Goal: Check status

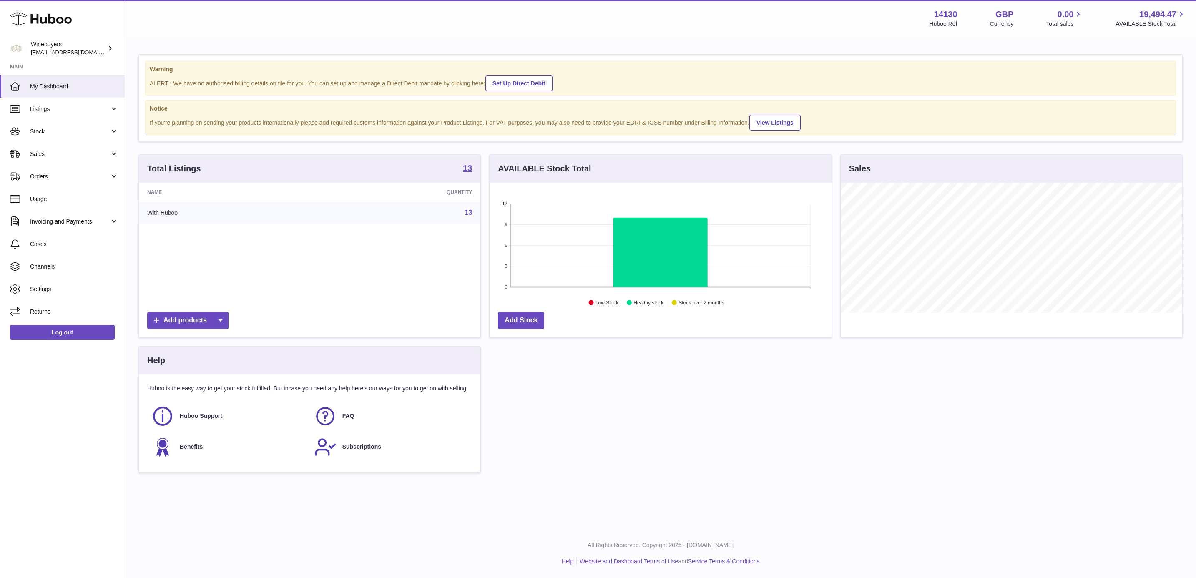
scroll to position [130, 341]
click at [69, 226] on link "Invoicing and Payments" at bounding box center [62, 221] width 125 height 23
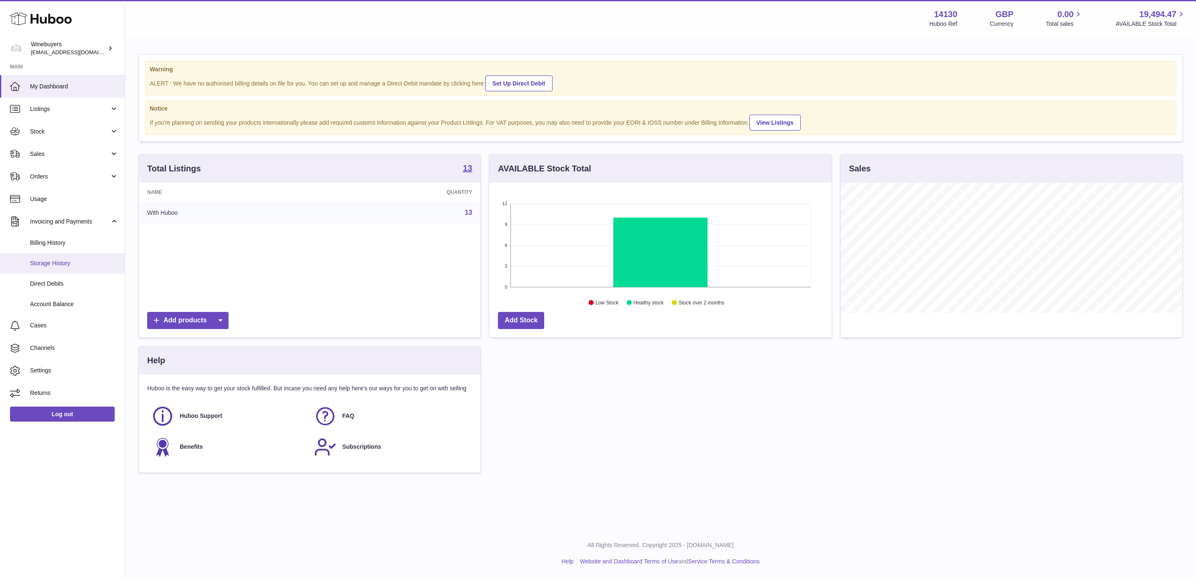
click at [73, 261] on span "Storage History" at bounding box center [74, 263] width 88 height 8
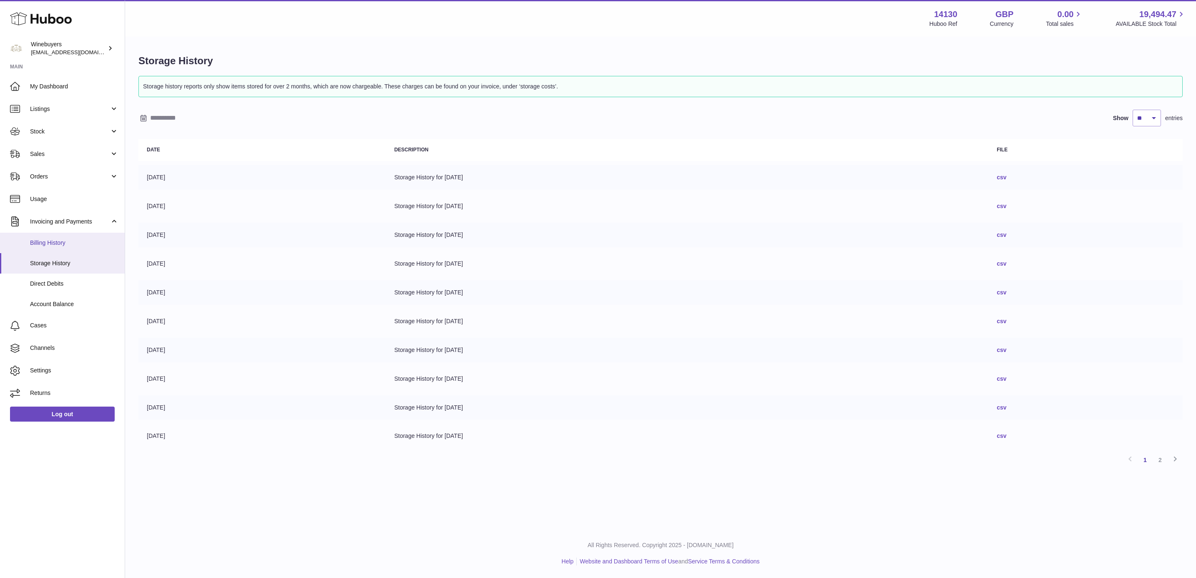
click at [54, 242] on span "Billing History" at bounding box center [74, 243] width 88 height 8
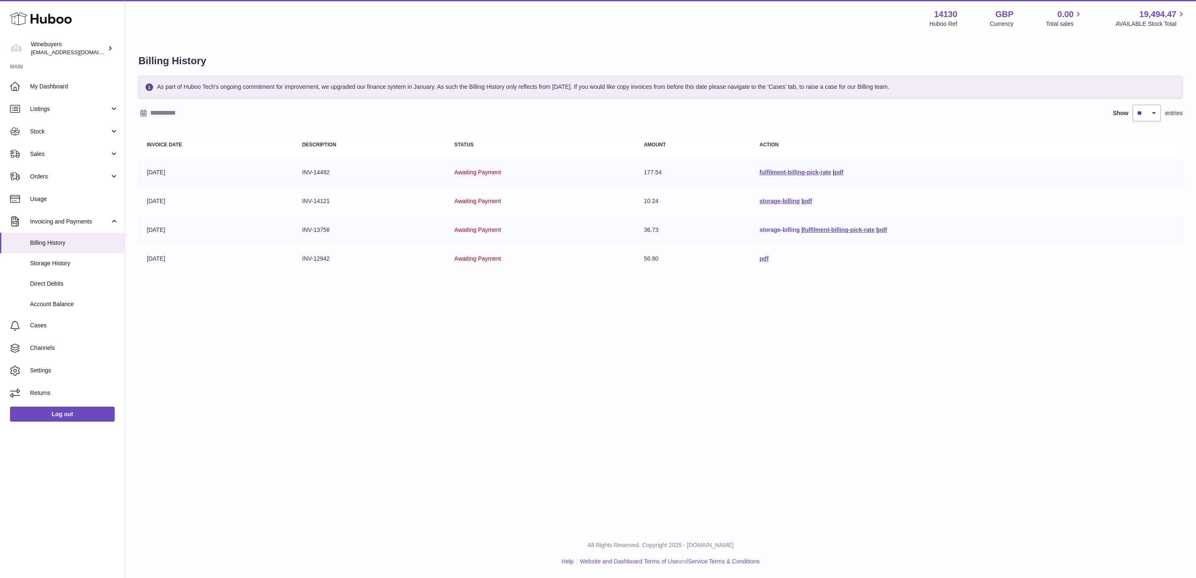
click at [771, 226] on link "storage-billing" at bounding box center [779, 229] width 40 height 7
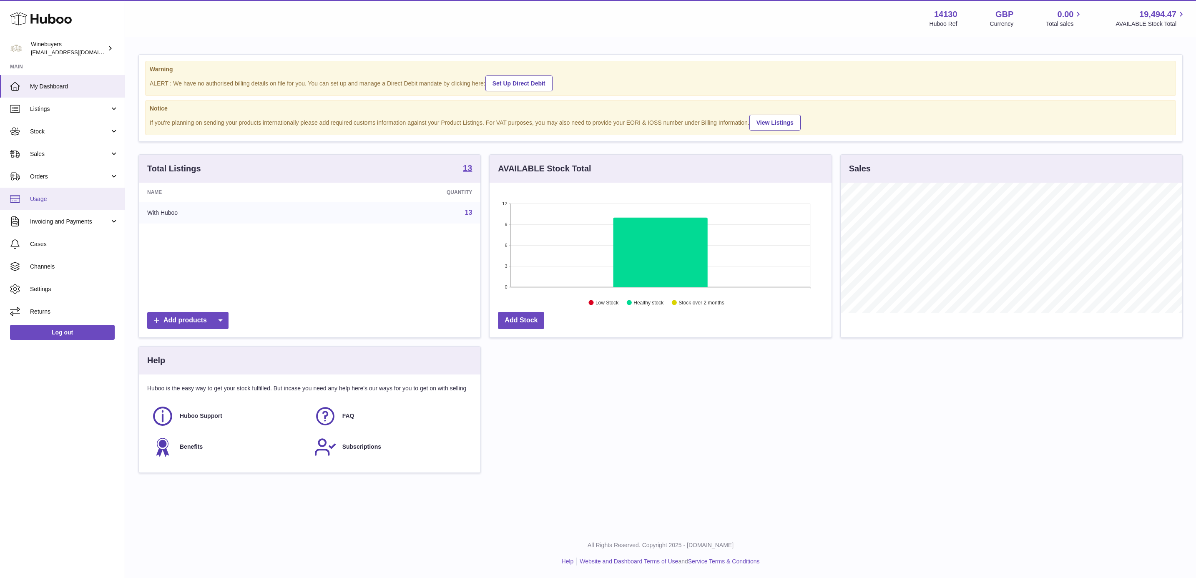
scroll to position [130, 341]
click at [78, 223] on span "Invoicing and Payments" at bounding box center [70, 222] width 80 height 8
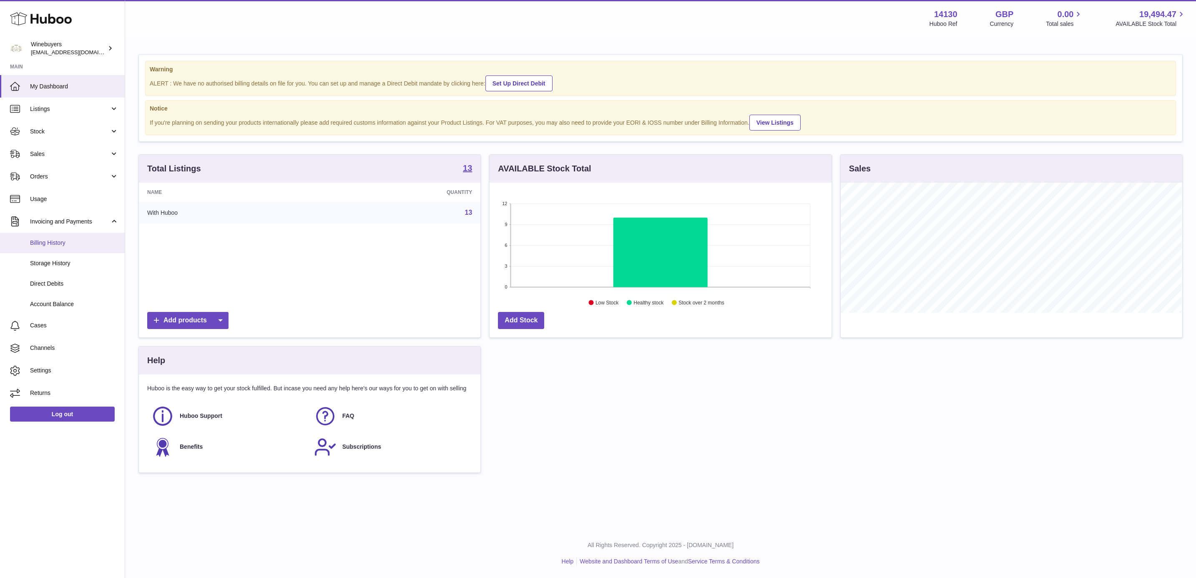
click at [79, 246] on span "Billing History" at bounding box center [74, 243] width 88 height 8
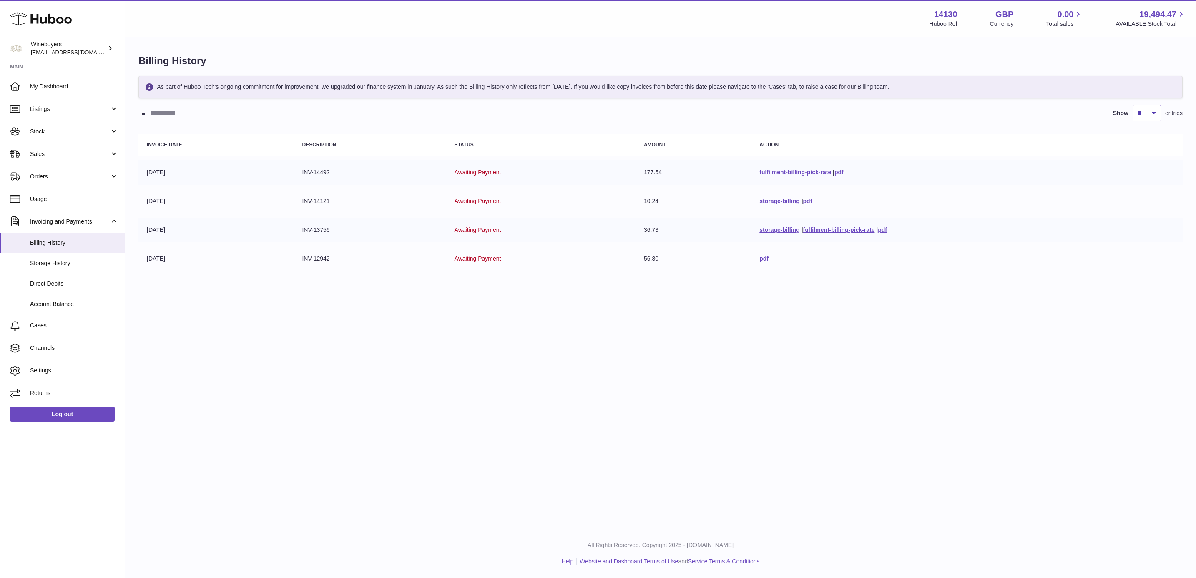
drag, startPoint x: 651, startPoint y: 201, endPoint x: 604, endPoint y: 204, distance: 46.8
click at [604, 204] on tr "[DATE] INV-14121 Awaiting Payment 10.24 storage-billing | pdf" at bounding box center [660, 201] width 1044 height 25
click at [759, 229] on link "storage-billing" at bounding box center [779, 229] width 40 height 7
click at [762, 200] on link "storage-billing" at bounding box center [779, 201] width 40 height 7
